Goal: Download file/media

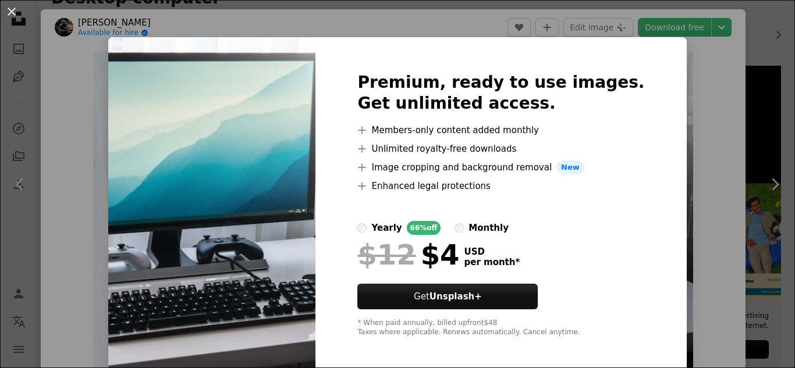
scroll to position [20, 0]
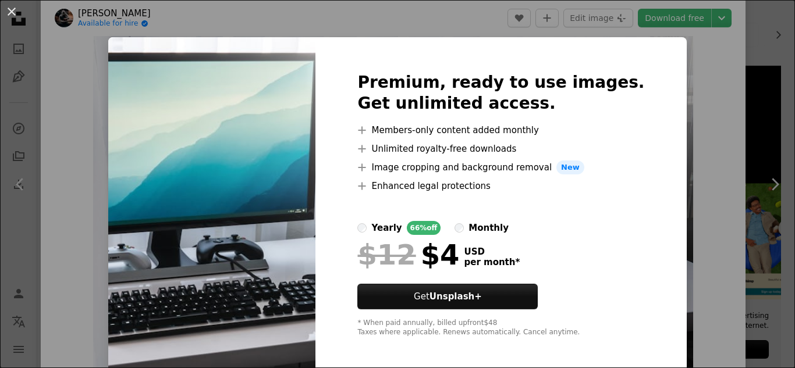
click at [696, 82] on div "An X shape Premium, ready to use images. Get unlimited access. A plus sign Memb…" at bounding box center [397, 184] width 795 height 368
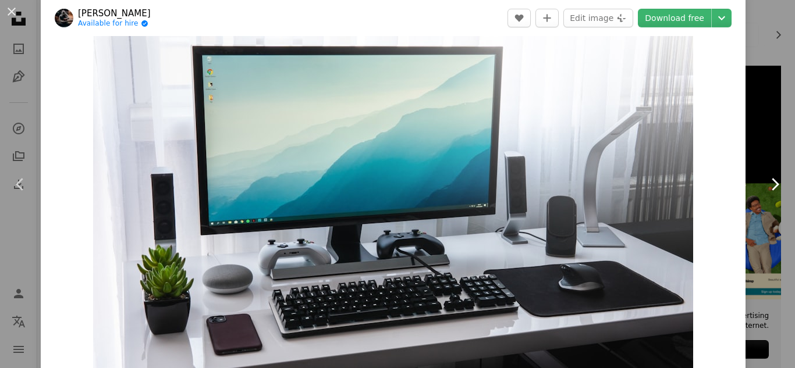
click at [769, 177] on icon "Chevron right" at bounding box center [774, 184] width 19 height 19
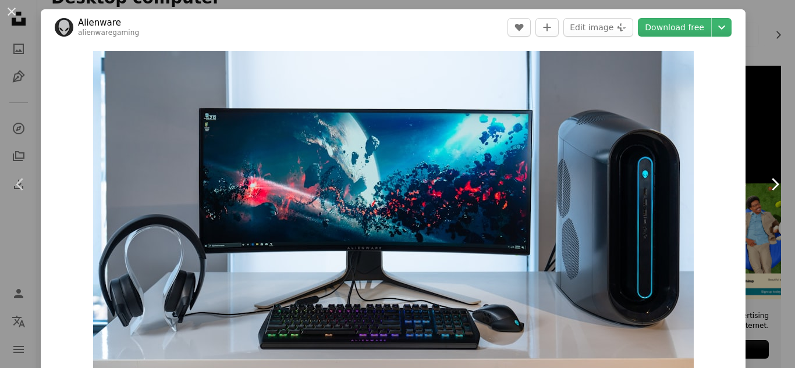
click at [769, 177] on icon "Chevron right" at bounding box center [774, 184] width 19 height 19
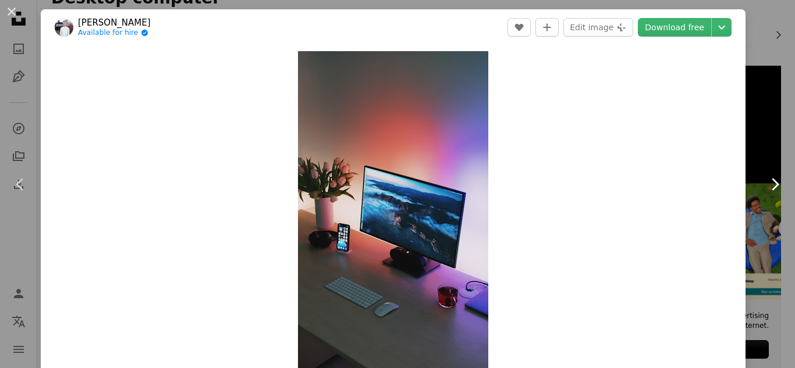
click at [765, 180] on icon "Chevron right" at bounding box center [774, 184] width 19 height 19
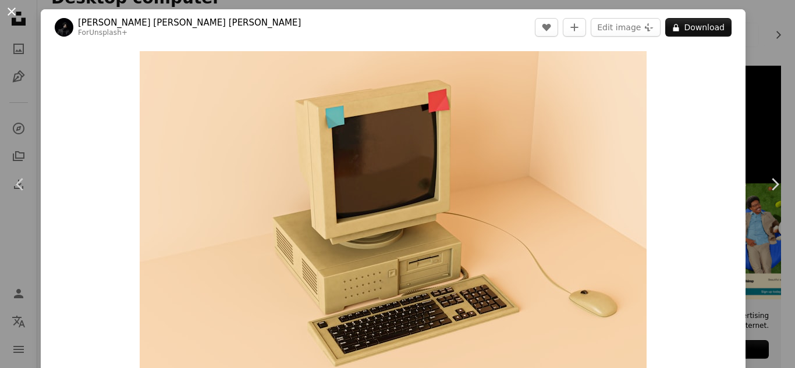
click at [9, 7] on button "An X shape" at bounding box center [12, 12] width 14 height 14
